Goal: Transaction & Acquisition: Subscribe to service/newsletter

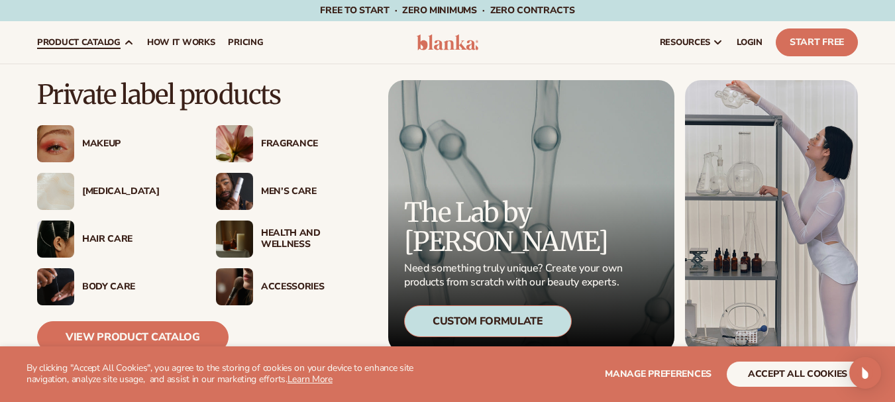
click at [113, 140] on div "Makeup" at bounding box center [135, 144] width 107 height 11
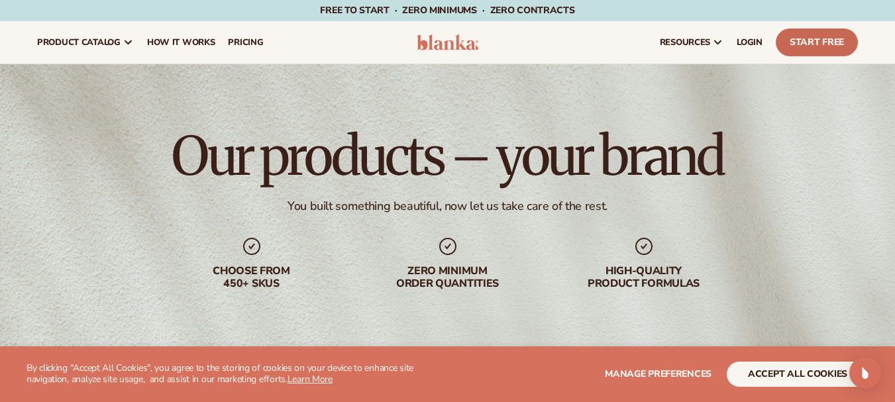
click at [824, 40] on link "Start Free" at bounding box center [817, 42] width 82 height 28
